Goal: Task Accomplishment & Management: Manage account settings

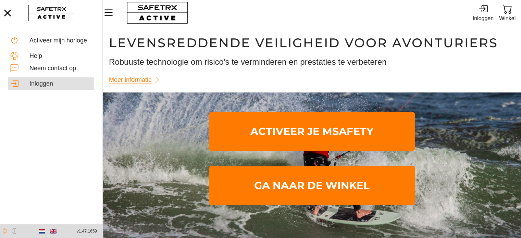
click at [42, 81] on div "Inloggen" at bounding box center [60, 84] width 63 height 8
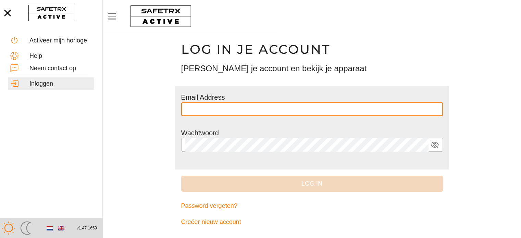
type input "*"
type input "**********"
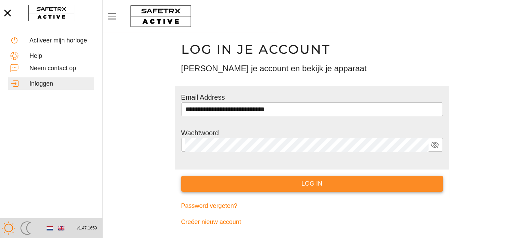
click at [285, 178] on button "Log in" at bounding box center [312, 184] width 262 height 16
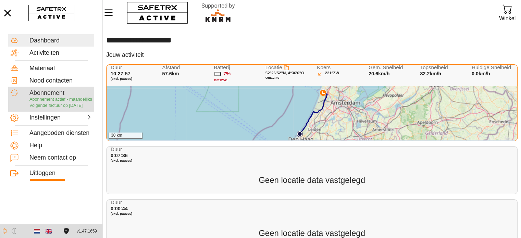
click at [53, 103] on span "Volgende factuur op [DATE]" at bounding box center [55, 105] width 53 height 5
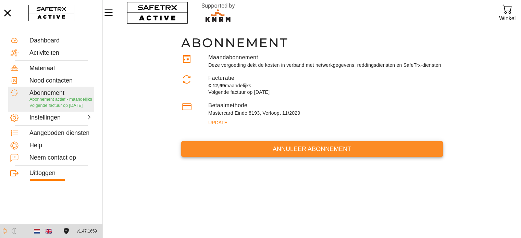
click at [309, 149] on span "Annuleer abonnement" at bounding box center [312, 149] width 251 height 11
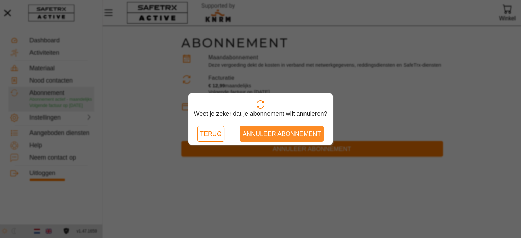
click at [276, 129] on span "Annuleer abonnement" at bounding box center [282, 134] width 78 height 11
